Goal: Find specific page/section: Find specific page/section

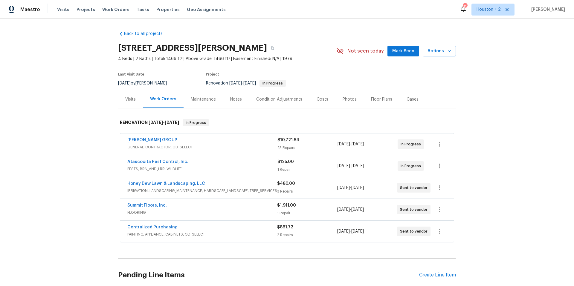
click at [525, 164] on div "Back to all projects [STREET_ADDRESS][PERSON_NAME] 4 Beds | 2 Baths | Total: 14…" at bounding box center [287, 153] width 574 height 268
click at [47, 159] on div "Back to all projects [STREET_ADDRESS][PERSON_NAME] 4 Beds | 2 Baths | Total: 14…" at bounding box center [287, 153] width 574 height 268
click at [147, 140] on link "[PERSON_NAME] GROUP" at bounding box center [152, 140] width 50 height 4
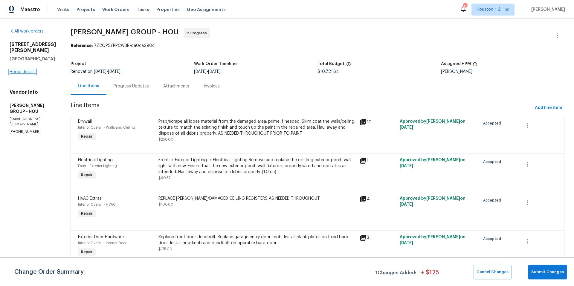
click at [30, 72] on link "Home details" at bounding box center [23, 72] width 26 height 4
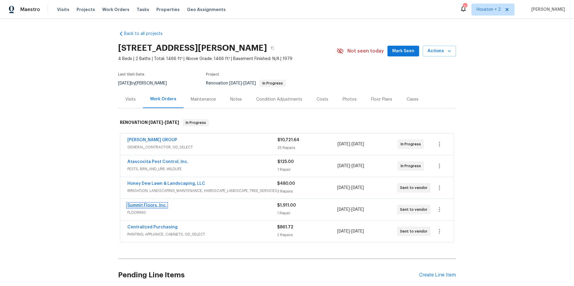
click at [155, 205] on link "Summit Floors, Inc." at bounding box center [146, 206] width 39 height 4
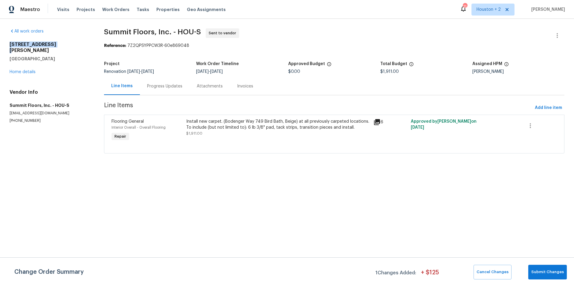
drag, startPoint x: 8, startPoint y: 44, endPoint x: 76, endPoint y: 46, distance: 68.2
click at [76, 46] on div "All work orders [STREET_ADDRESS][PERSON_NAME] Home details Vendor Info Summit F…" at bounding box center [287, 95] width 574 height 152
copy h2 "[STREET_ADDRESS][PERSON_NAME]"
